Goal: Browse casually: Explore the website without a specific task or goal

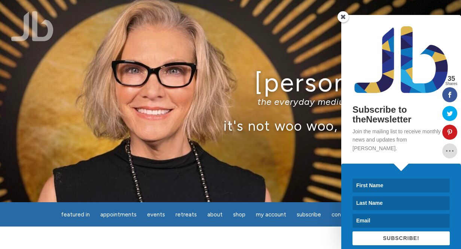
click at [344, 20] on span at bounding box center [342, 16] width 11 height 11
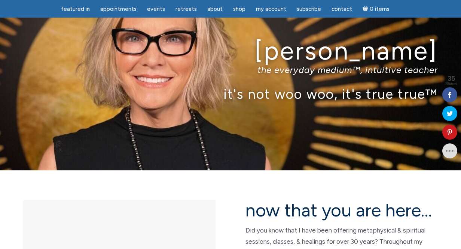
scroll to position [33, 0]
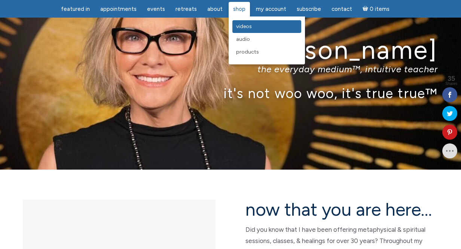
click at [238, 27] on span "Videos" at bounding box center [244, 26] width 16 height 6
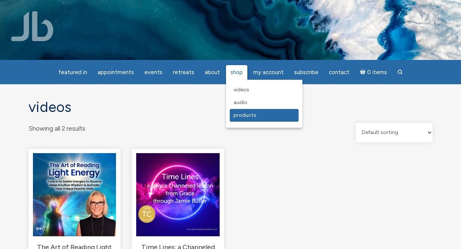
click at [236, 114] on span "Products" at bounding box center [244, 115] width 23 height 6
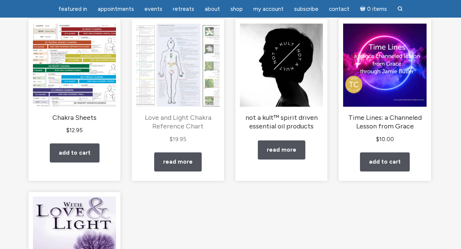
scroll to position [97, 0]
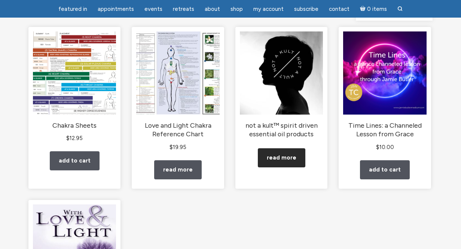
click at [280, 167] on link "Read more" at bounding box center [281, 157] width 47 height 19
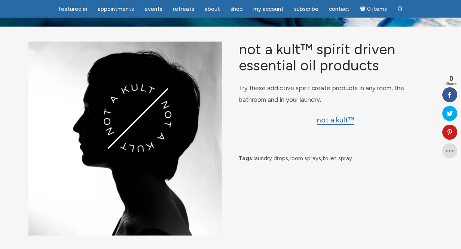
scroll to position [27, 0]
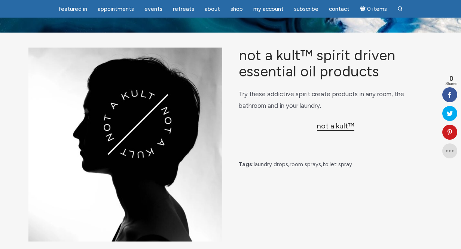
click at [337, 130] on link "not a kult™" at bounding box center [335, 125] width 37 height 9
